Goal: Obtain resource: Download file/media

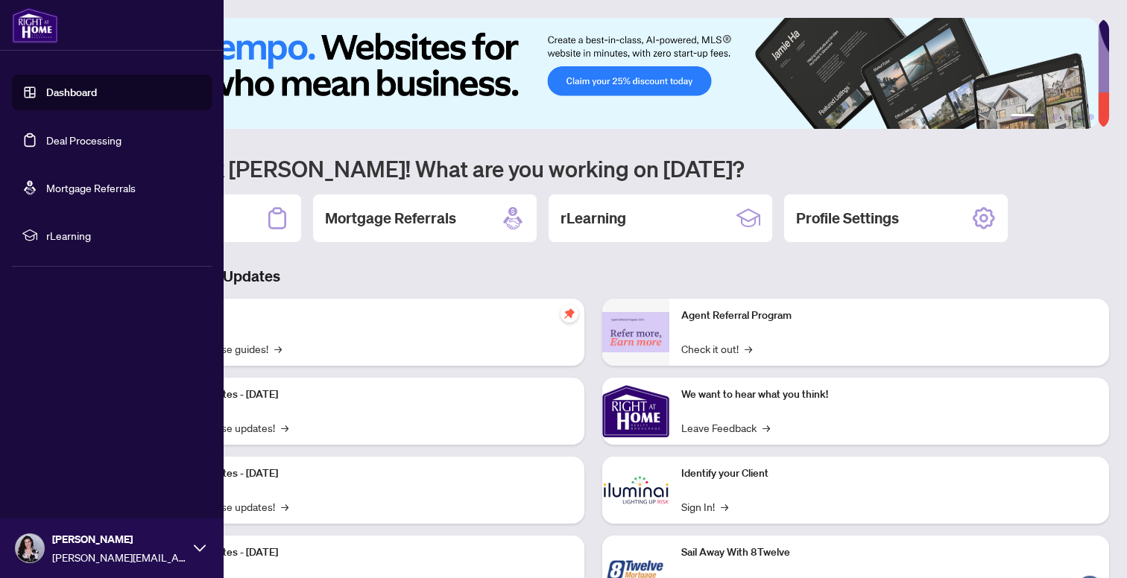
click at [78, 143] on link "Deal Processing" at bounding box center [83, 139] width 75 height 13
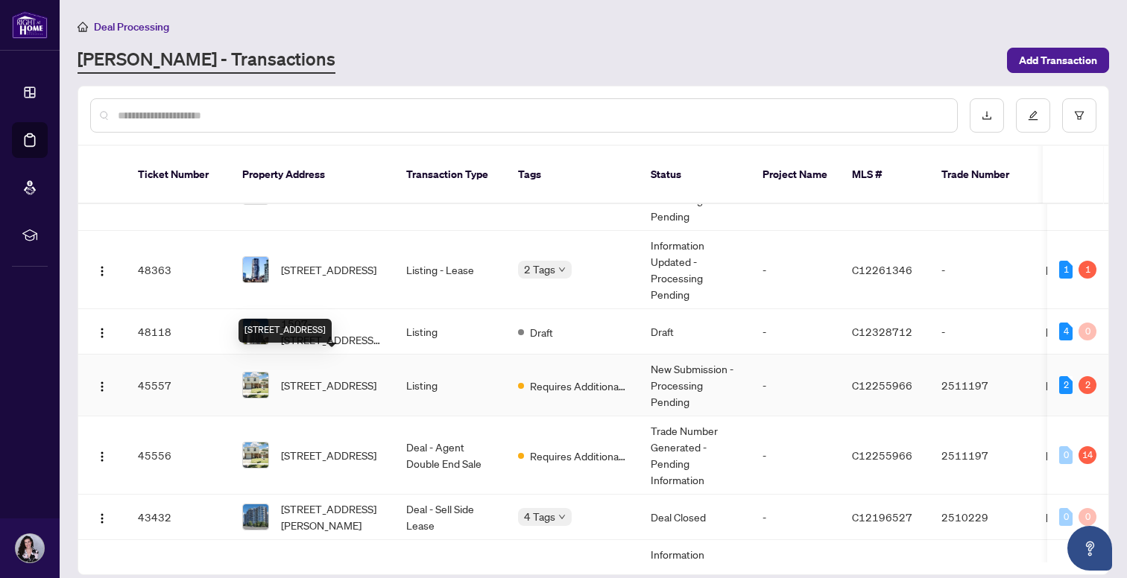
scroll to position [241, 0]
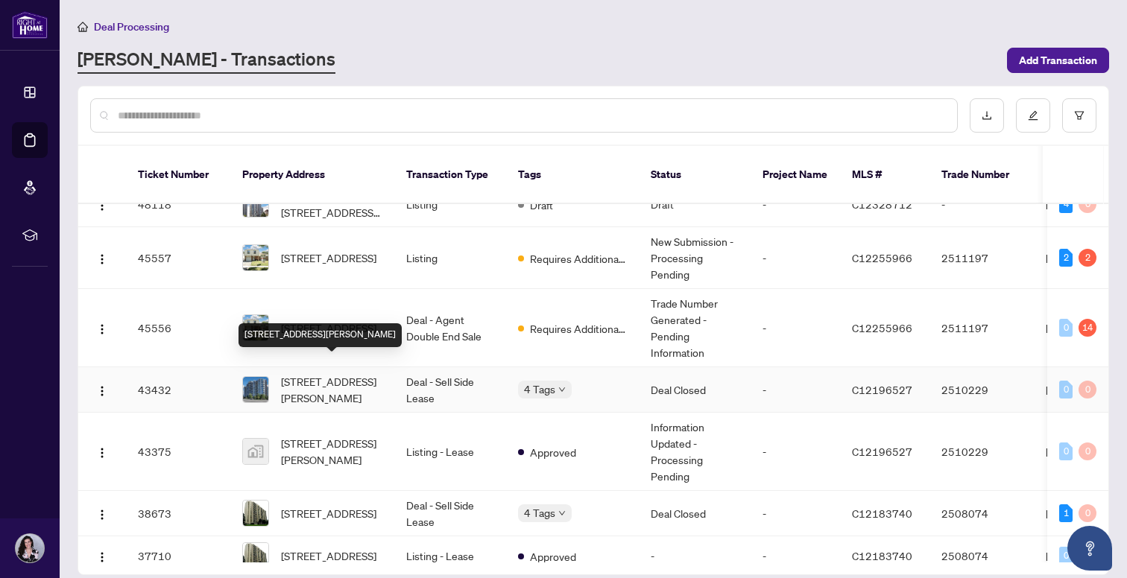
click at [332, 373] on span "[STREET_ADDRESS][PERSON_NAME]" at bounding box center [331, 389] width 101 height 33
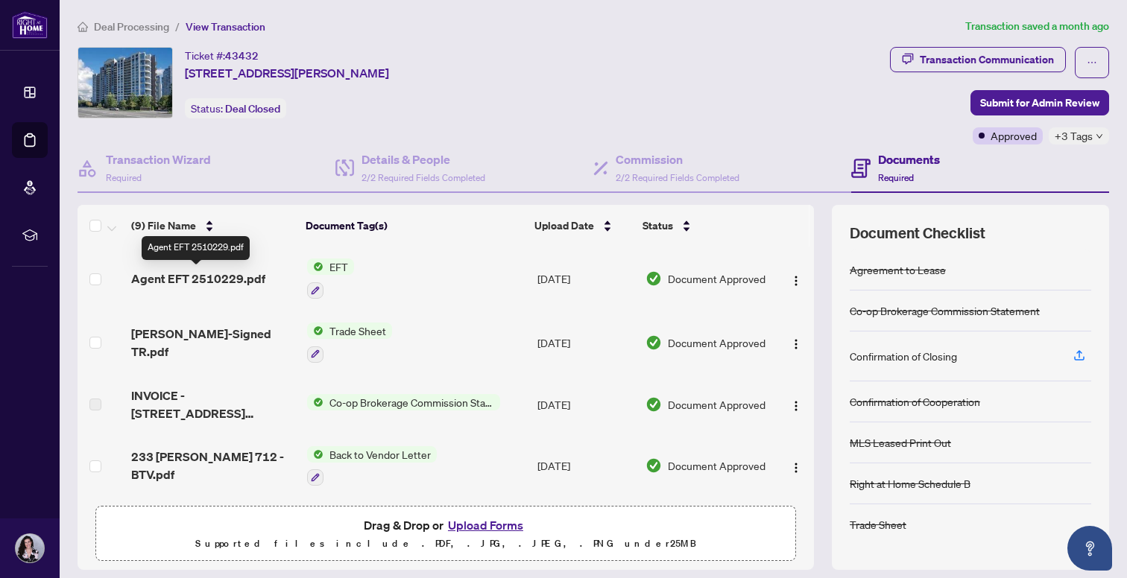
click at [203, 276] on span "Agent EFT 2510229.pdf" at bounding box center [198, 279] width 134 height 18
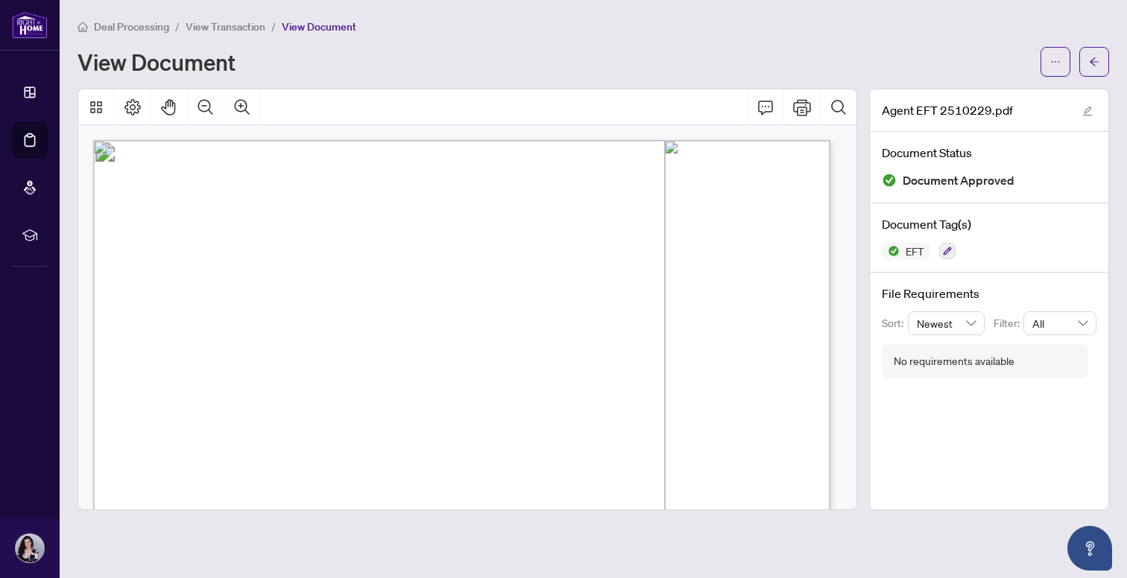
scroll to position [464, 0]
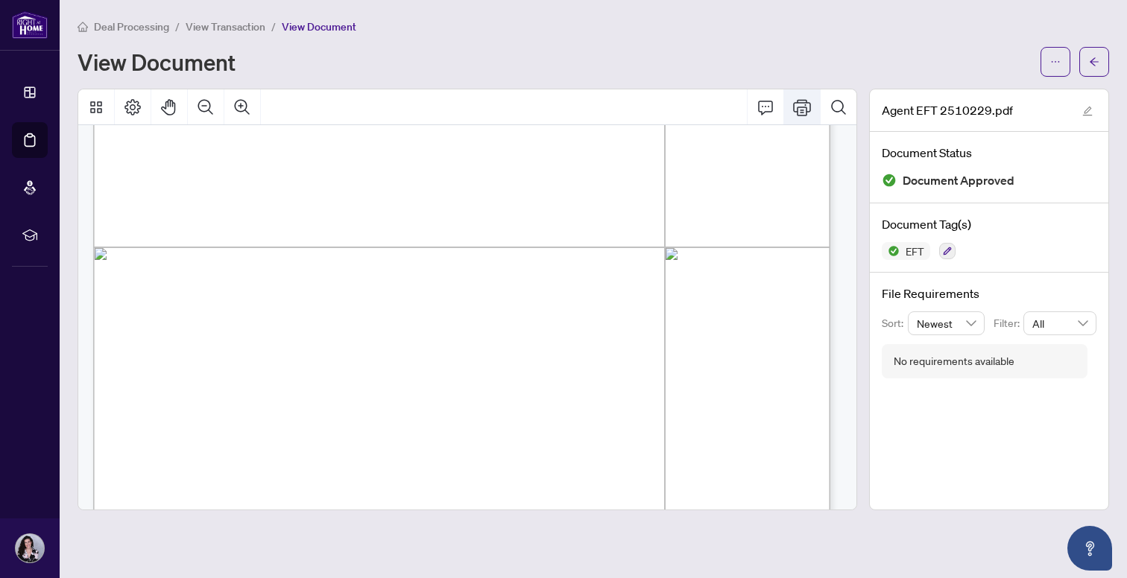
click at [797, 107] on icon "Print" at bounding box center [802, 107] width 18 height 16
